Goal: Information Seeking & Learning: Learn about a topic

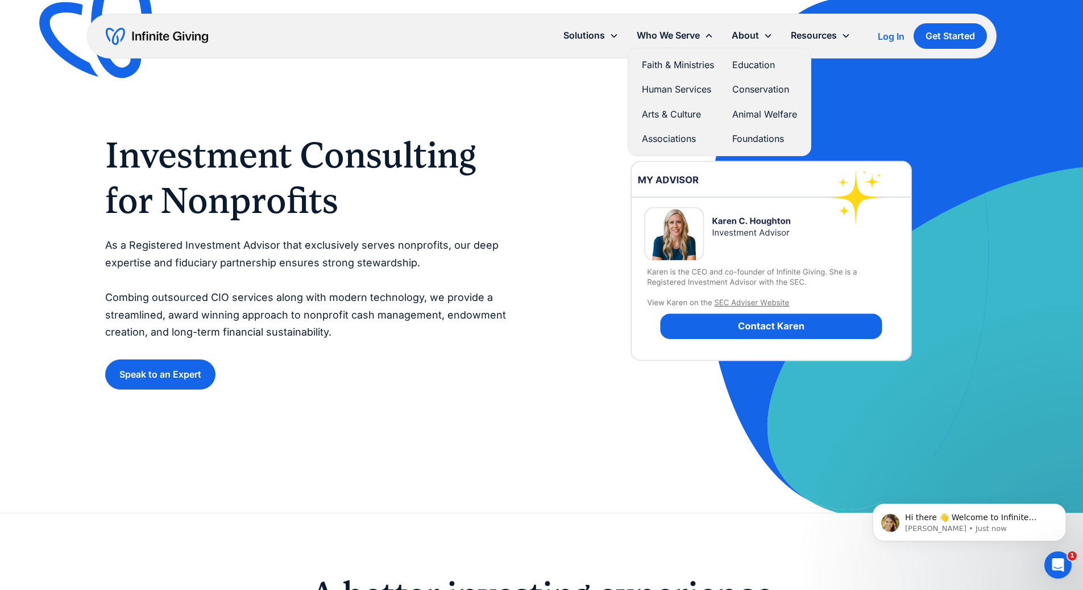
click at [752, 65] on link "Education" at bounding box center [764, 64] width 65 height 15
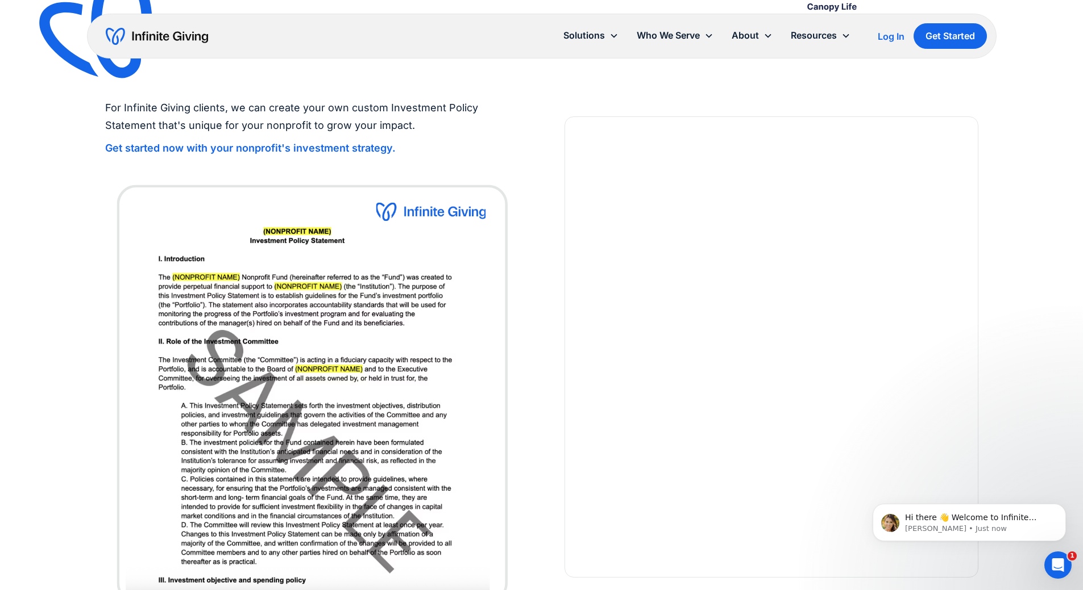
scroll to position [2728, 0]
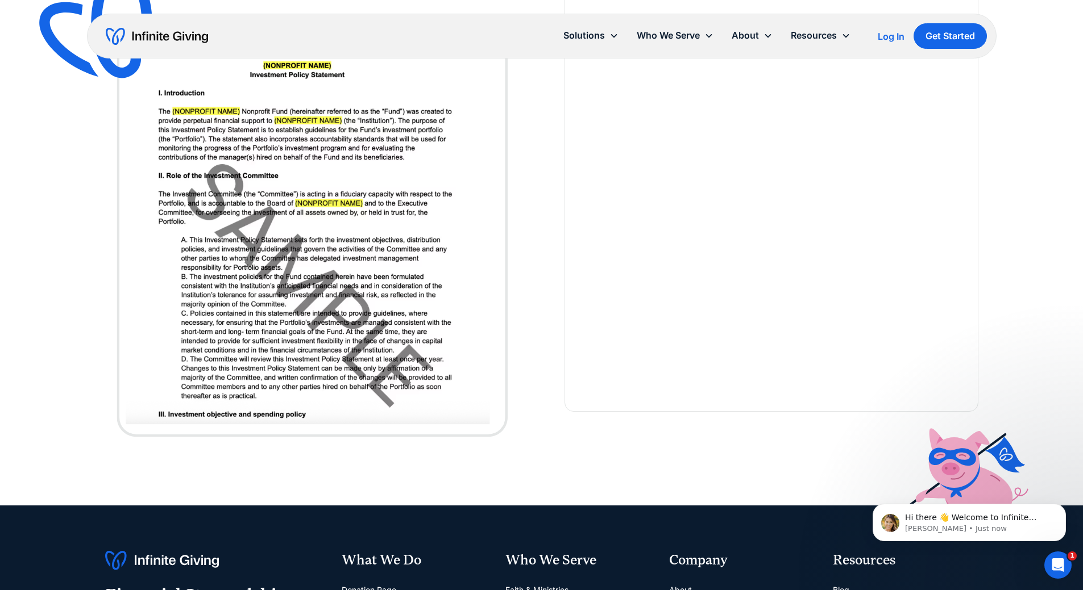
drag, startPoint x: 568, startPoint y: 355, endPoint x: 559, endPoint y: 352, distance: 9.7
click at [566, 354] on div at bounding box center [771, 181] width 414 height 461
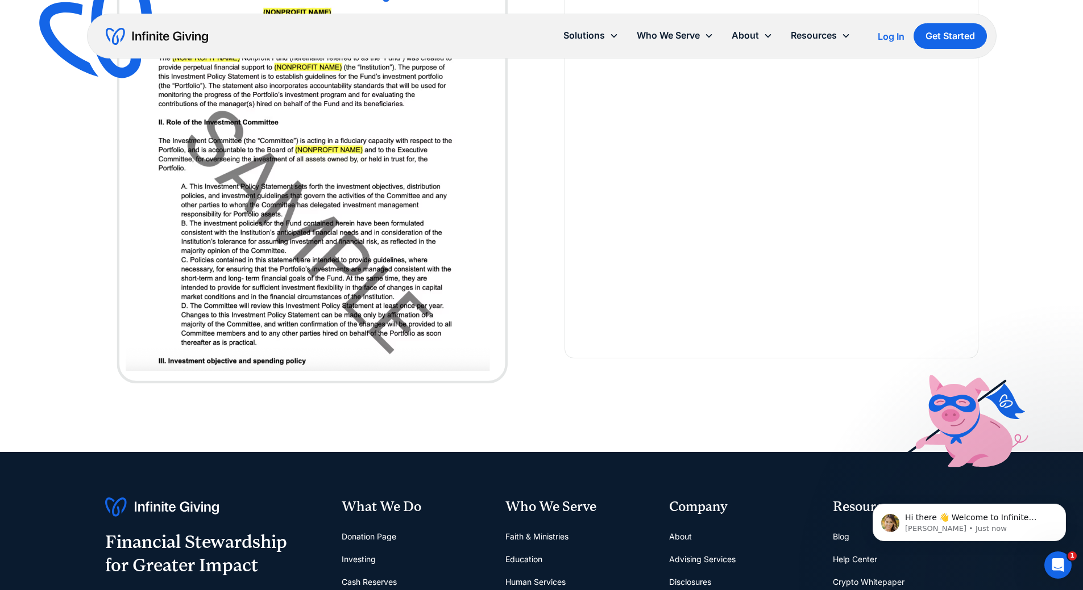
scroll to position [2955, 0]
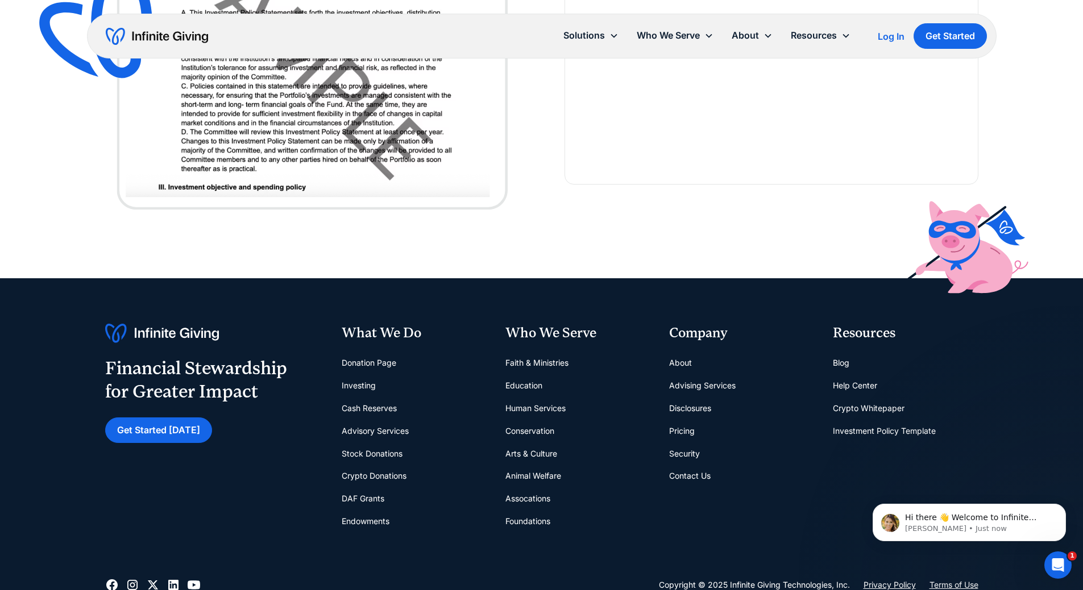
click at [675, 432] on link "Pricing" at bounding box center [682, 431] width 26 height 23
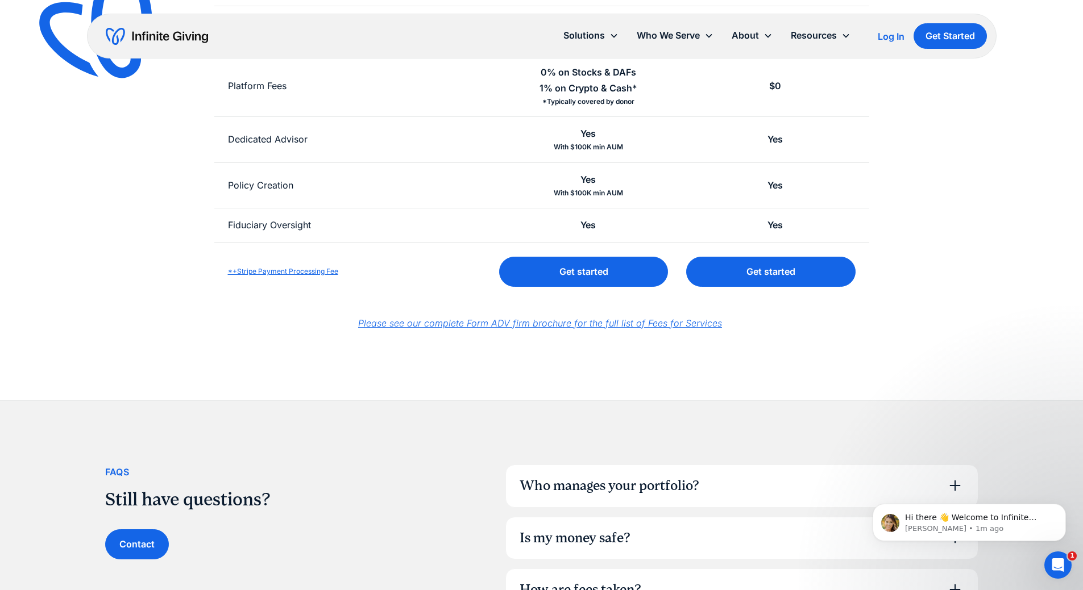
scroll to position [114, 0]
